Goal: Information Seeking & Learning: Learn about a topic

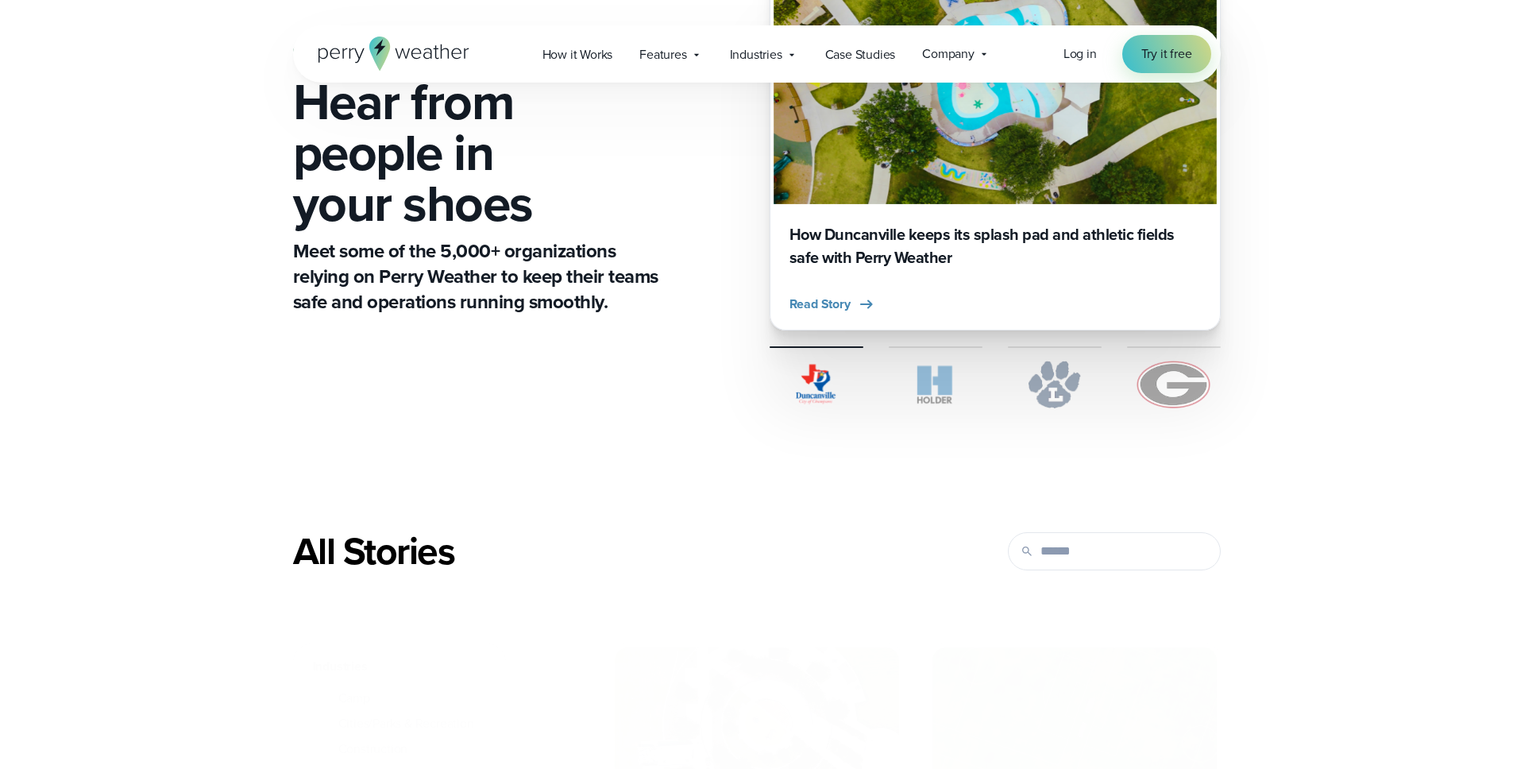
scroll to position [508, 0]
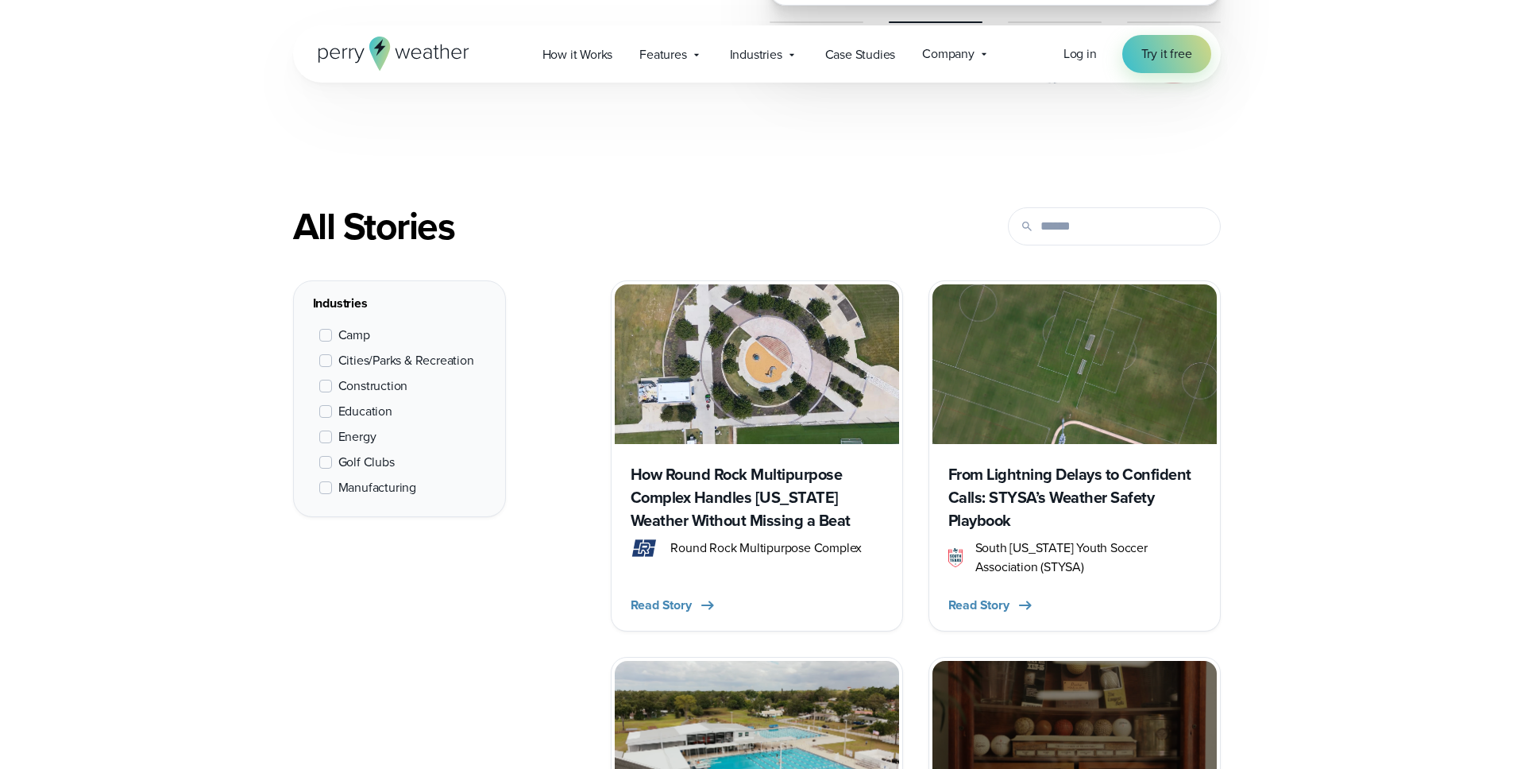
click at [328, 409] on span at bounding box center [325, 411] width 13 height 13
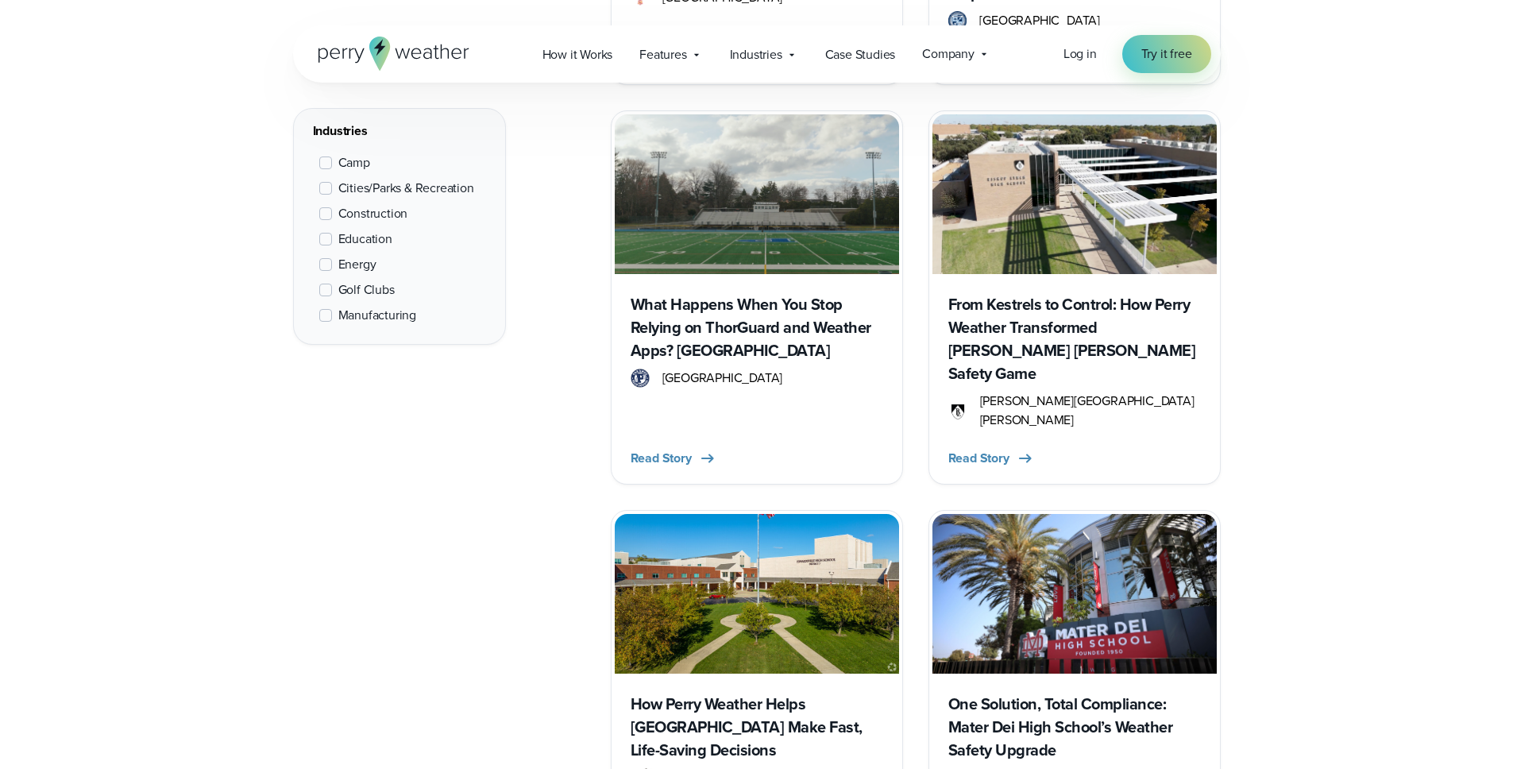
scroll to position [1482, 0]
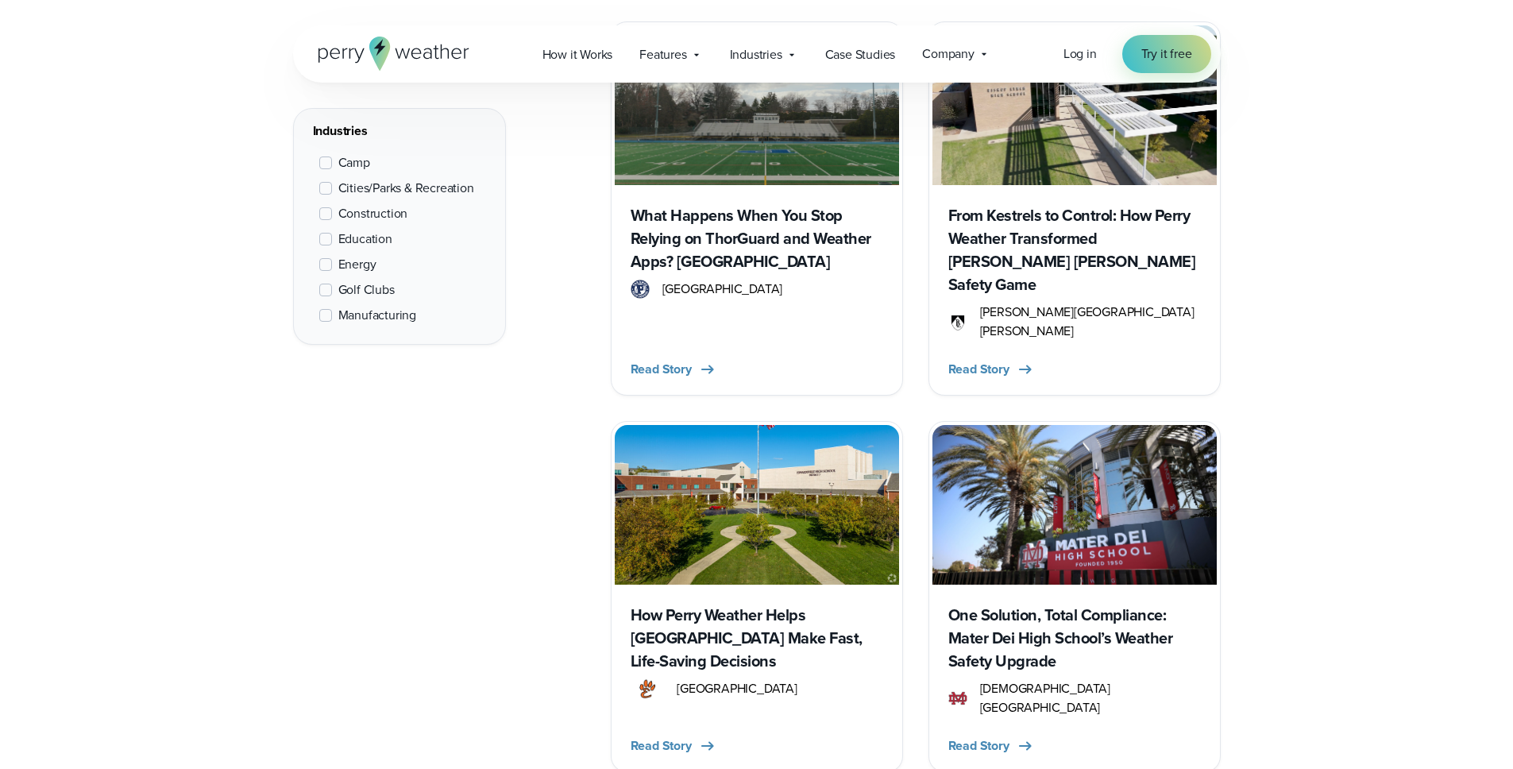
click at [1057, 172] on img at bounding box center [1075, 105] width 284 height 160
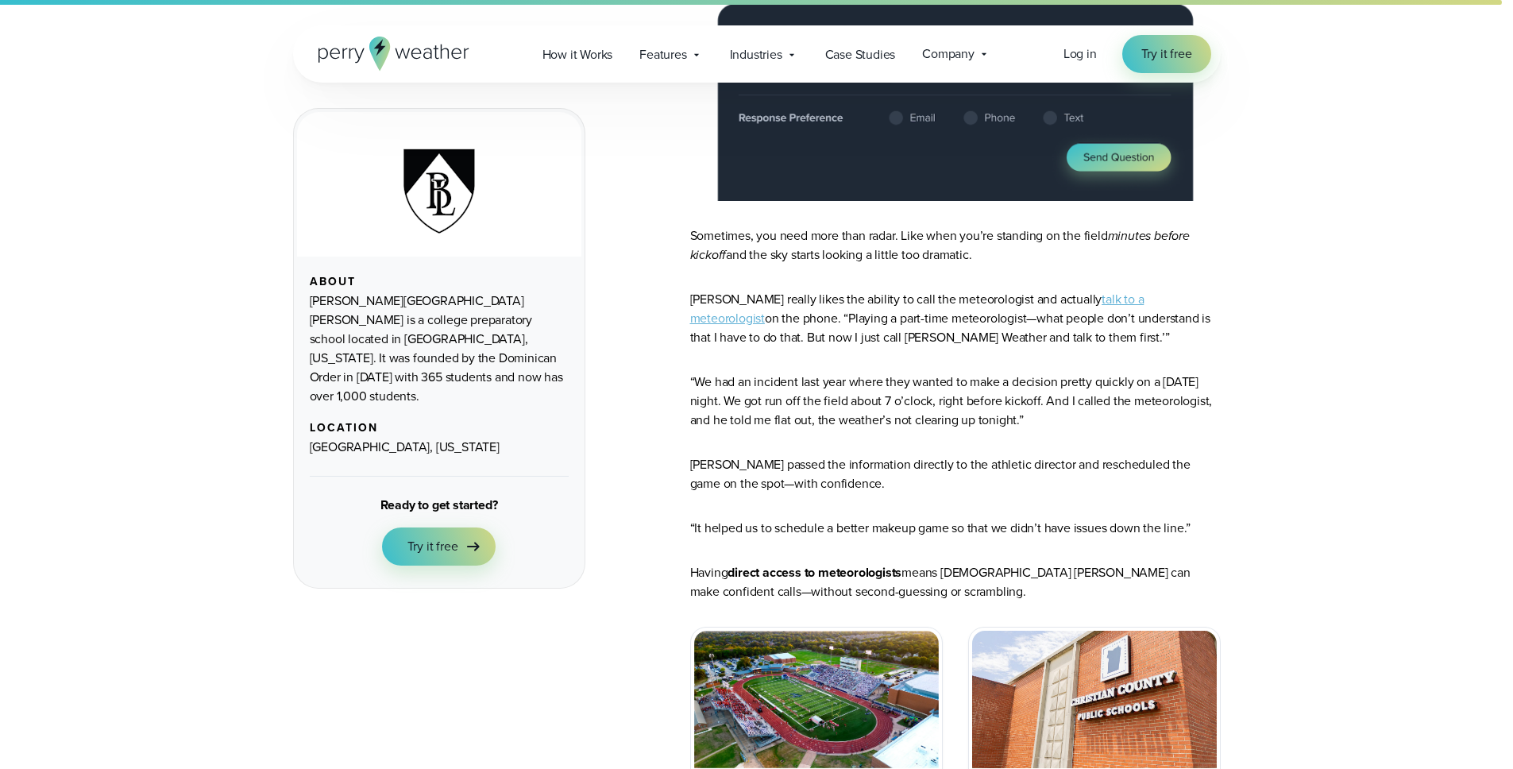
scroll to position [5803, 0]
